Goal: Information Seeking & Learning: Compare options

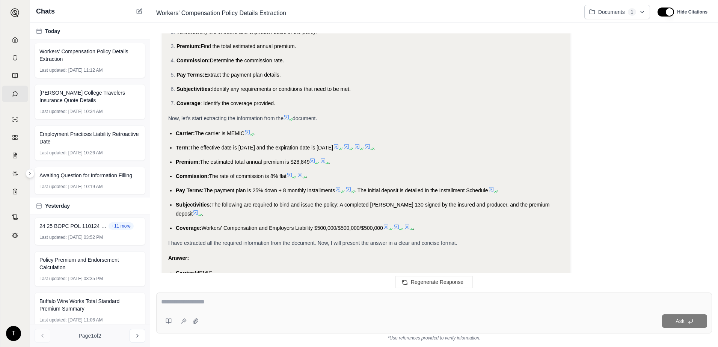
scroll to position [110, 0]
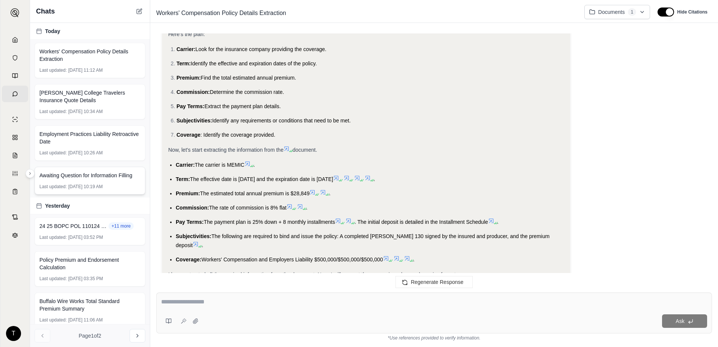
click at [88, 182] on div "Awaiting Question for Information Filling Last updated: [DATE] 10:19 AM" at bounding box center [90, 181] width 111 height 28
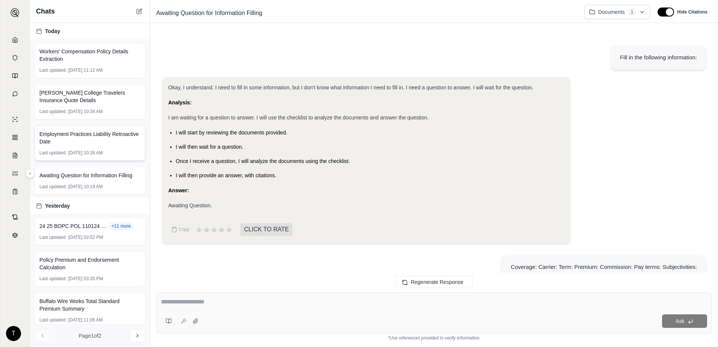
scroll to position [494, 0]
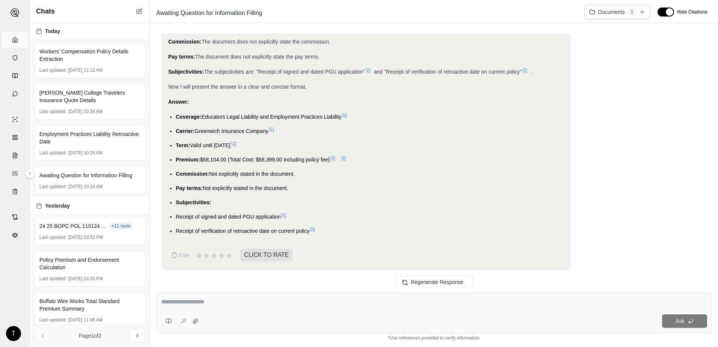
click at [12, 34] on link "Home" at bounding box center [15, 40] width 26 height 17
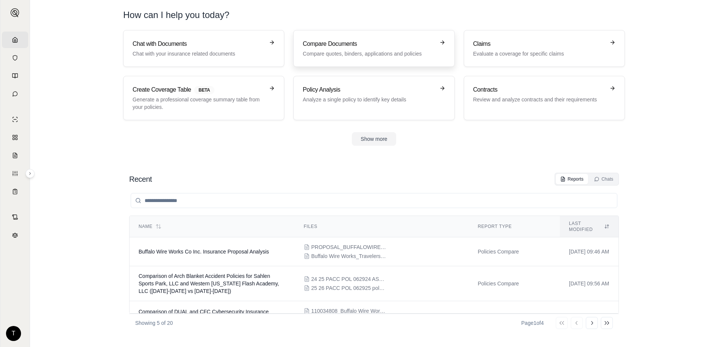
click at [333, 51] on p "Compare quotes, binders, applications and policies" at bounding box center [369, 54] width 132 height 8
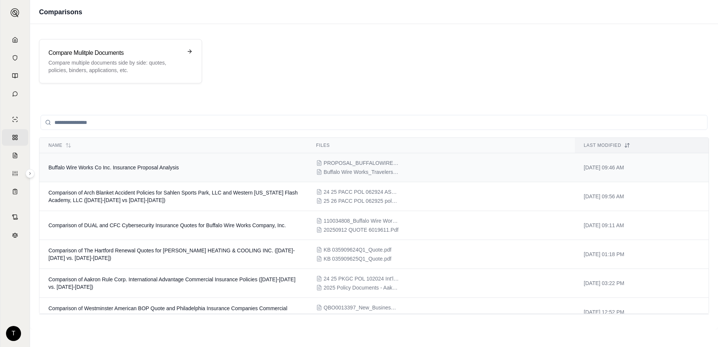
click at [235, 168] on td "Buffalo Wire Works Co Inc. Insurance Proposal Analysis" at bounding box center [173, 167] width 268 height 29
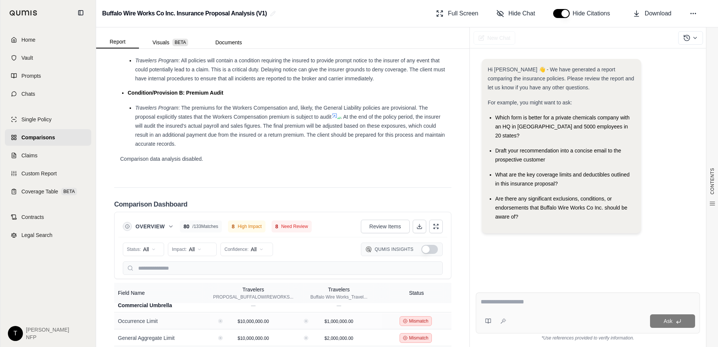
scroll to position [1550, 0]
